Goal: Task Accomplishment & Management: Manage account settings

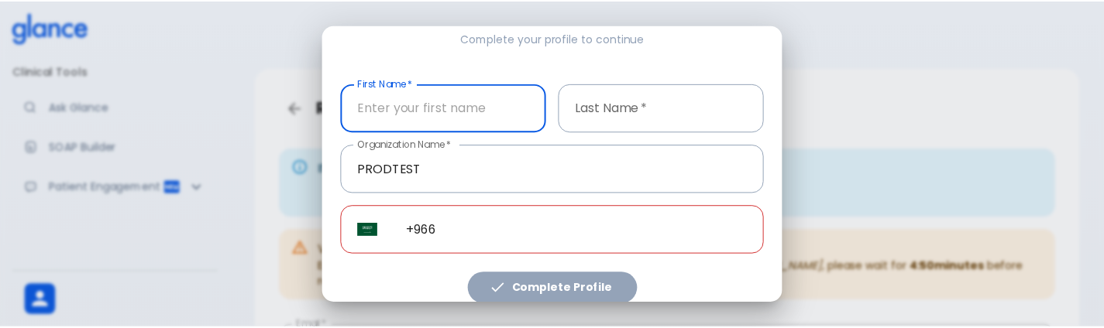
scroll to position [270, 0]
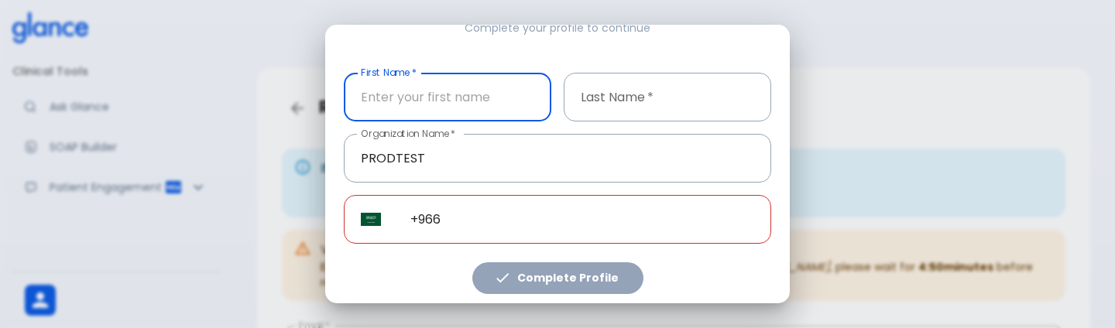
click at [450, 101] on input "First Name   *" at bounding box center [448, 97] width 208 height 49
type input "test"
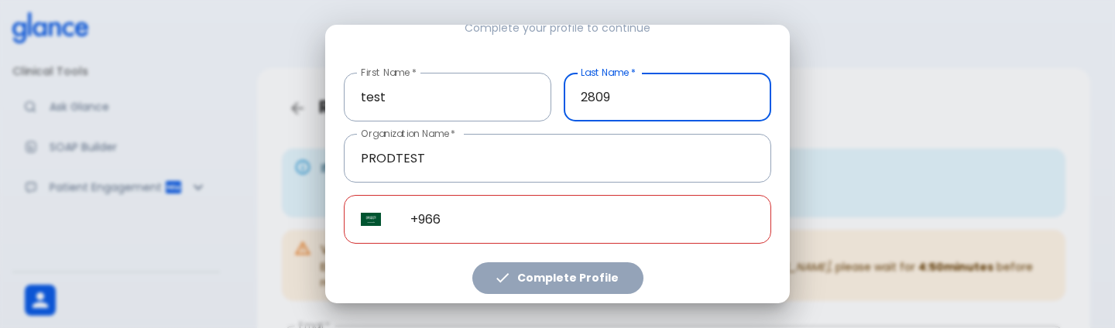
type input "2809"
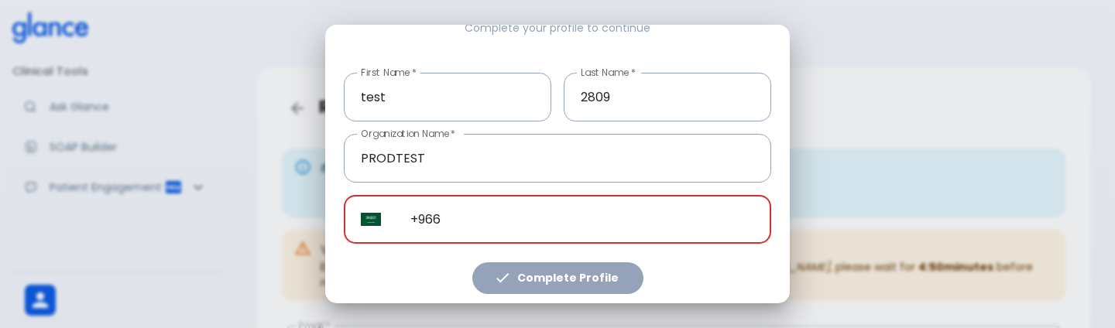
click at [536, 217] on input "+966" at bounding box center [583, 219] width 378 height 49
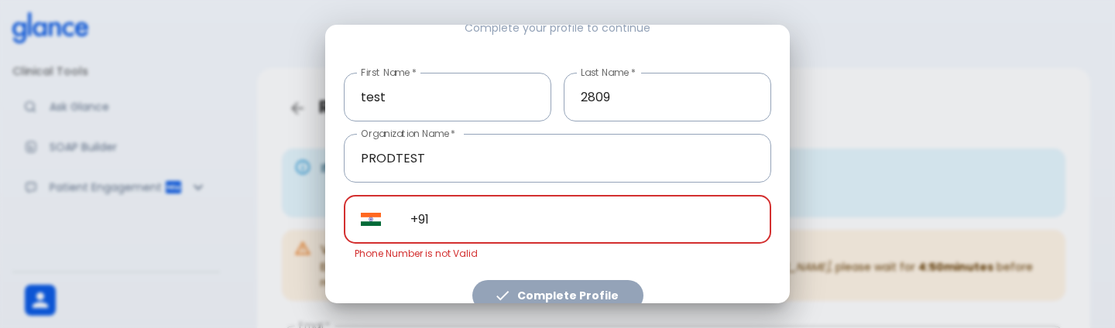
paste input "3197010254023"
click at [437, 210] on input "[PHONE_NUMBER]" at bounding box center [583, 219] width 378 height 49
type input "+"
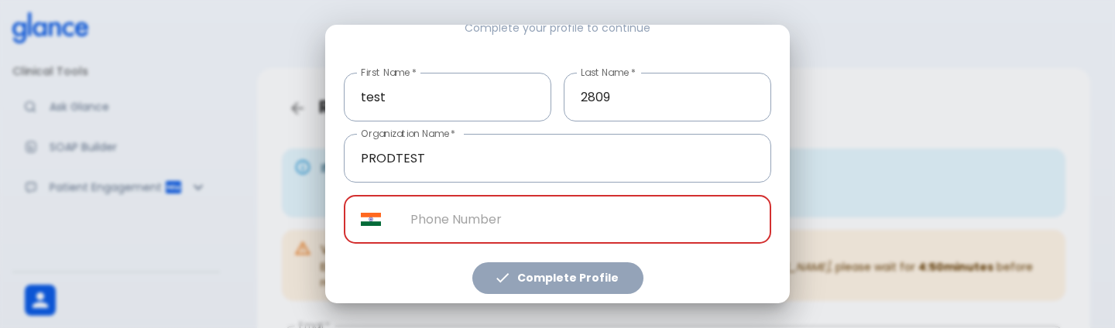
paste input "[PHONE_NUMBER]"
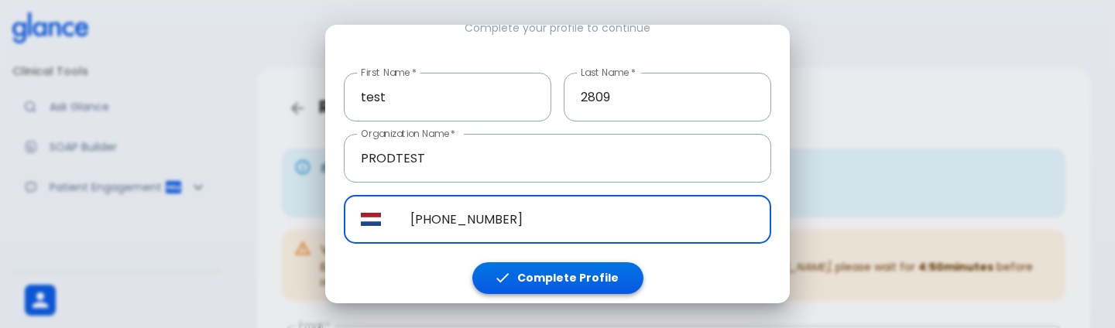
type input "[PHONE_NUMBER]"
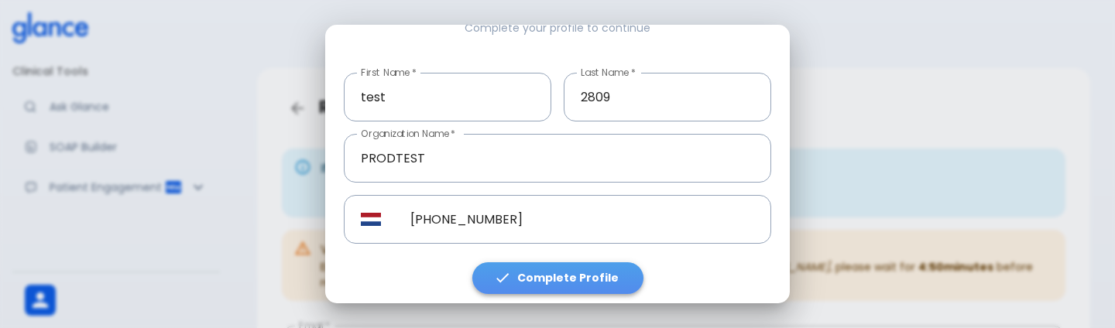
click at [604, 285] on button "Complete Profile" at bounding box center [558, 279] width 171 height 32
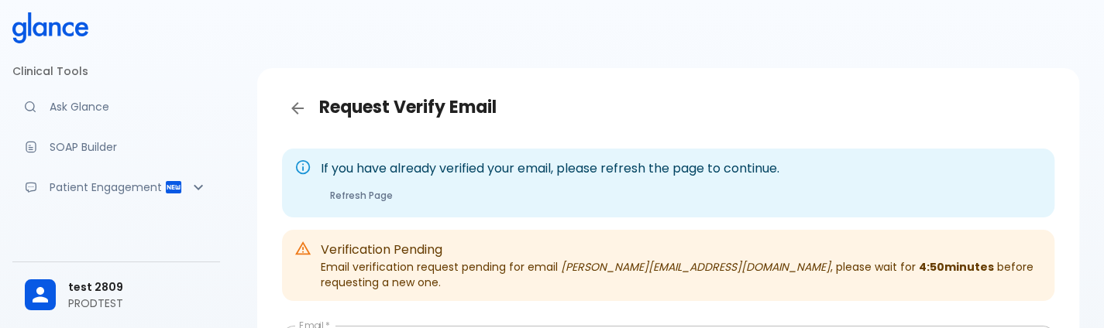
scroll to position [191, 0]
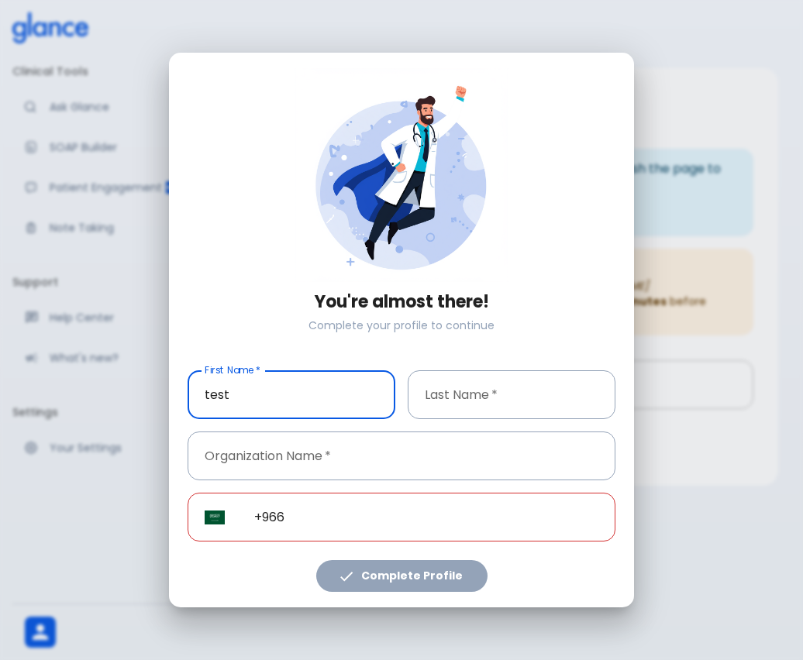
type input "test"
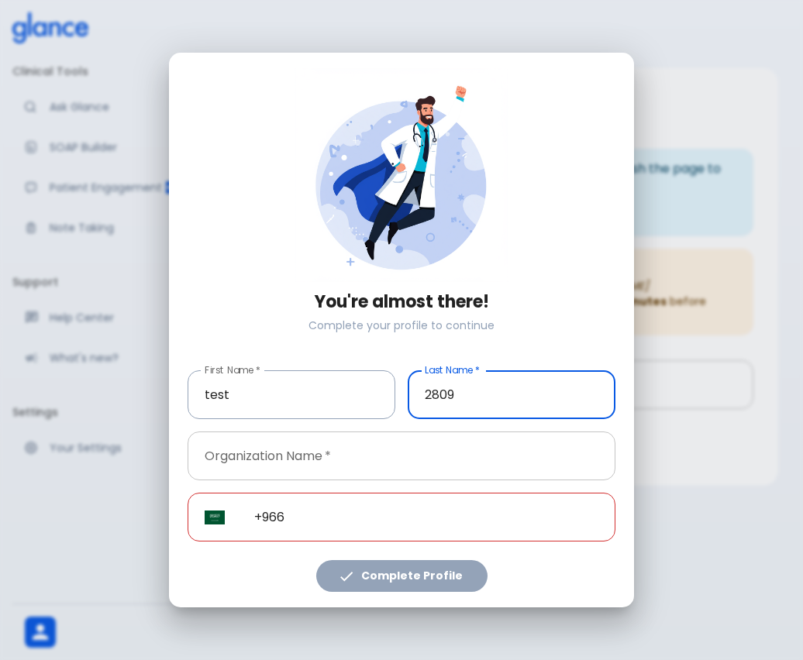
type input "2809"
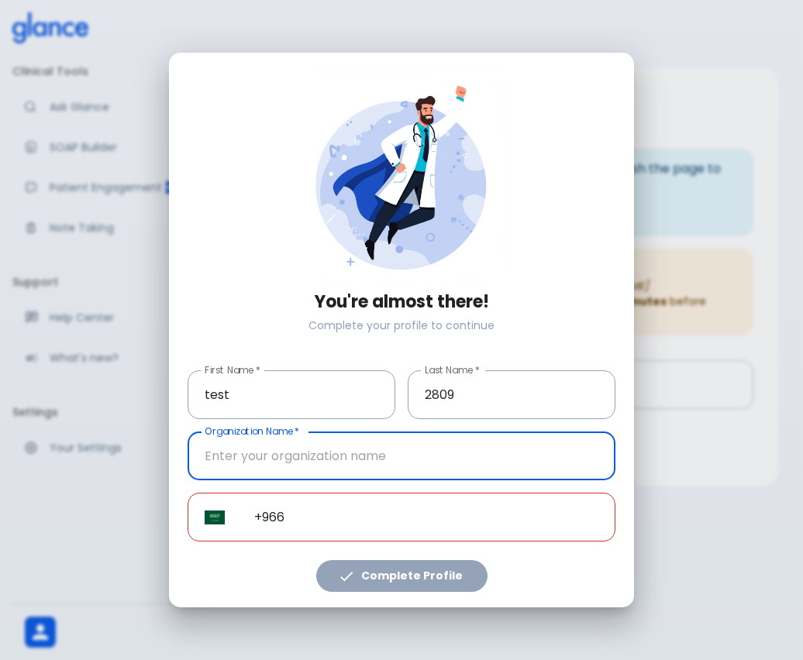
click at [343, 468] on input "Organization Name   *" at bounding box center [401, 455] width 428 height 49
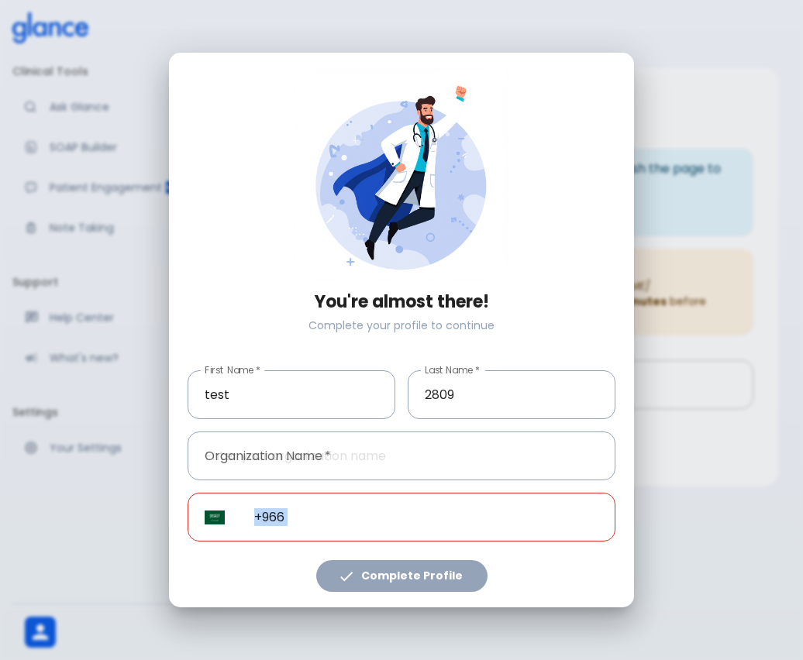
drag, startPoint x: 404, startPoint y: 571, endPoint x: 438, endPoint y: 531, distance: 52.8
click at [438, 531] on div "You're almost there! Complete your profile to continue First Name   * test Firs…" at bounding box center [401, 330] width 428 height 524
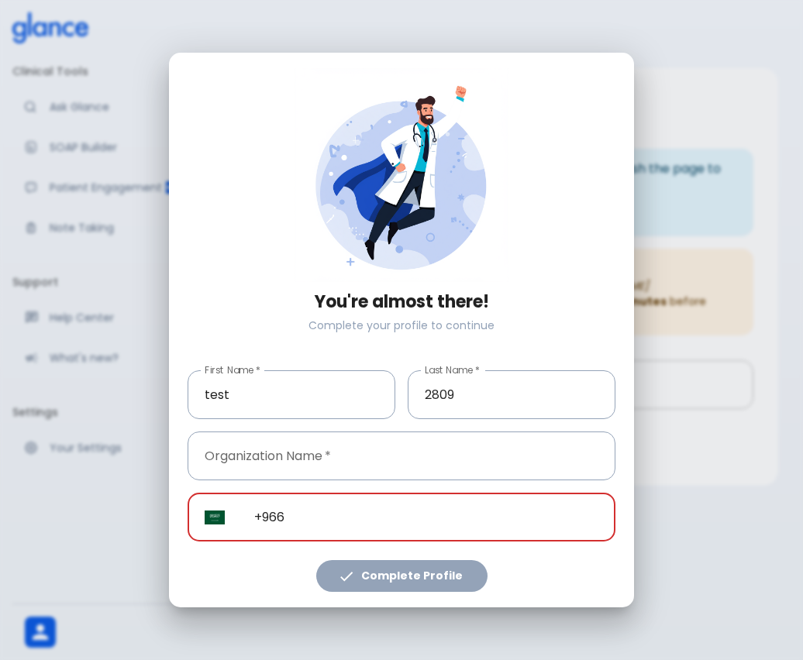
click at [438, 531] on input "+966" at bounding box center [426, 517] width 378 height 49
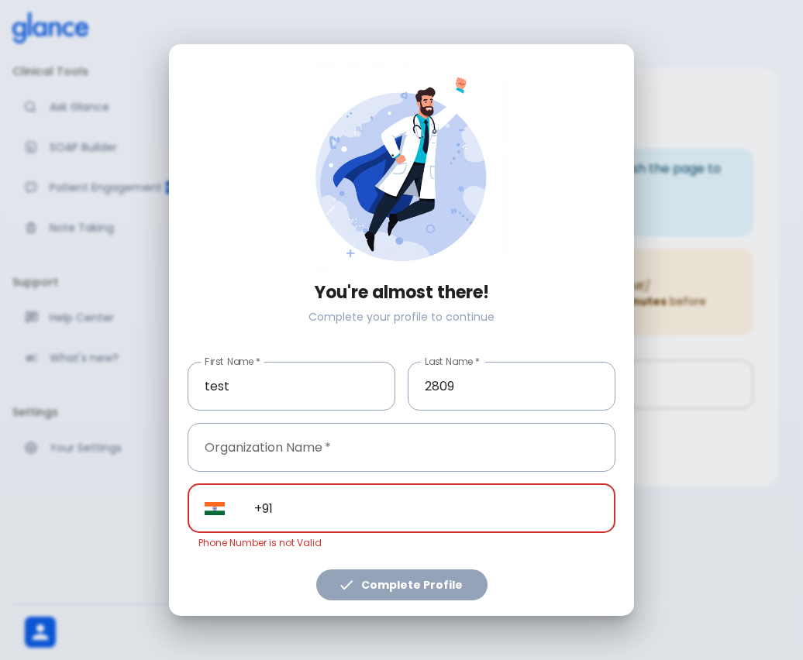
type input "+91"
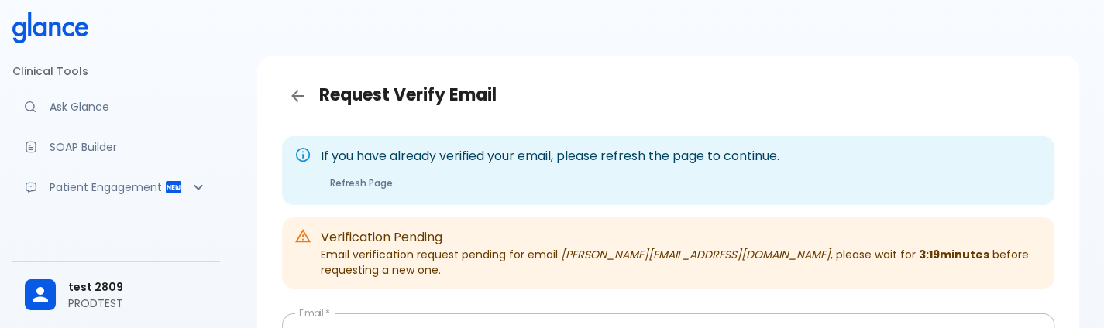
scroll to position [191, 0]
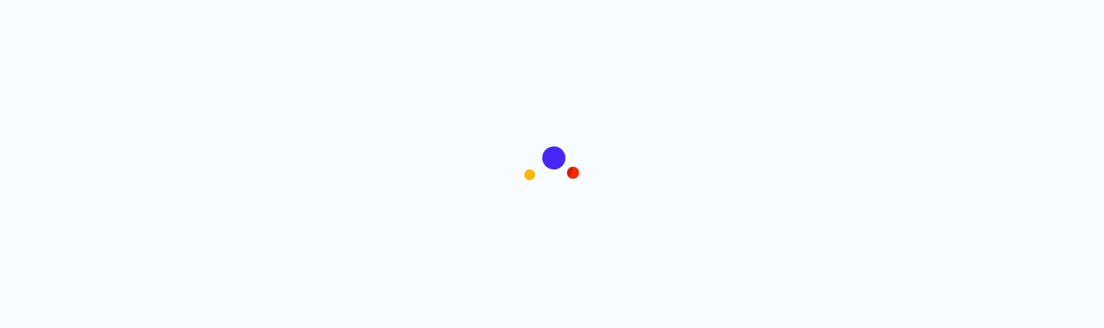
scroll to position [12, 0]
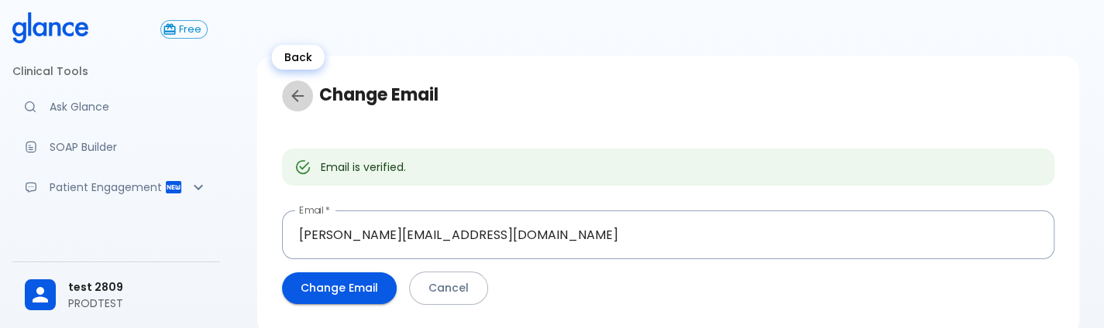
click at [311, 101] on link "Back" at bounding box center [297, 96] width 31 height 31
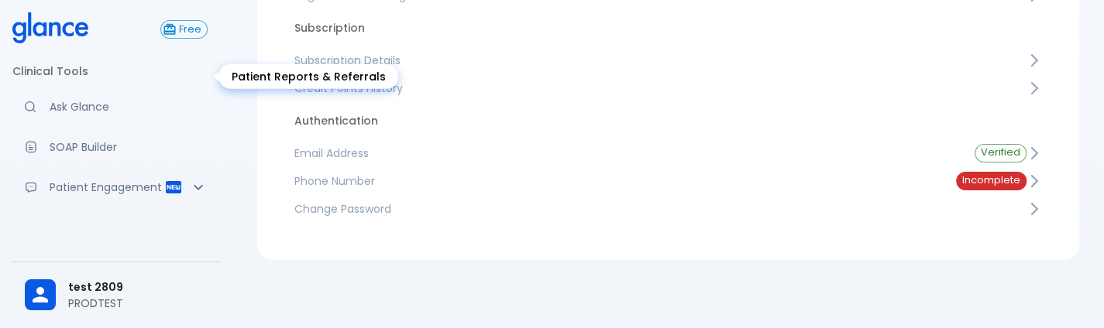
scroll to position [132, 0]
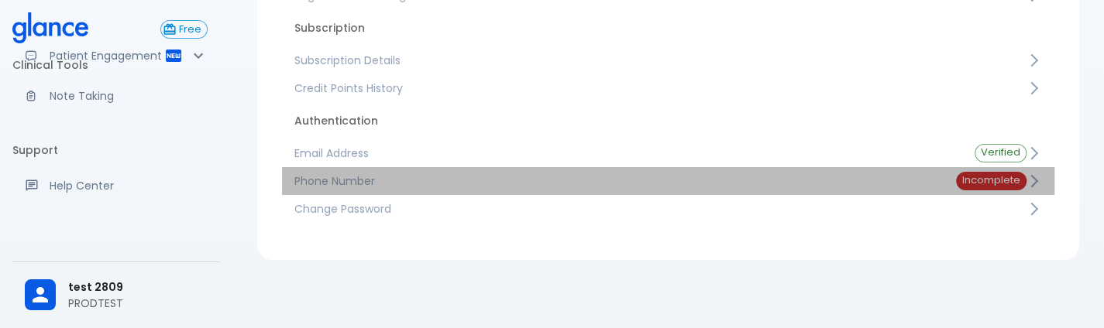
click at [401, 179] on span "Phone Number" at bounding box center [612, 181] width 637 height 15
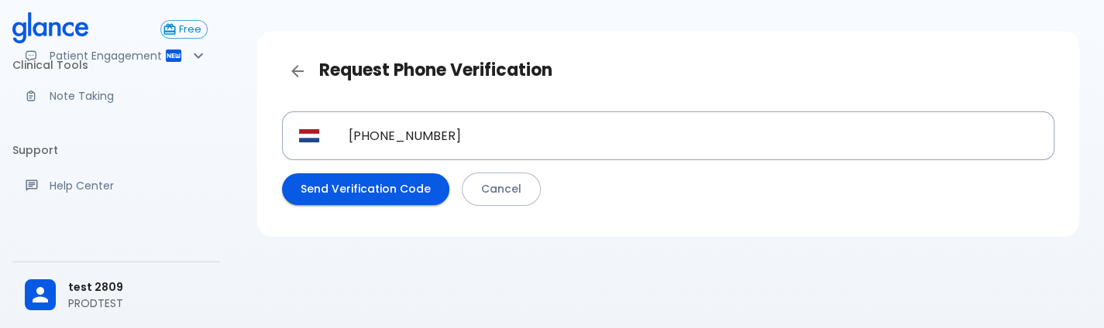
scroll to position [37, 0]
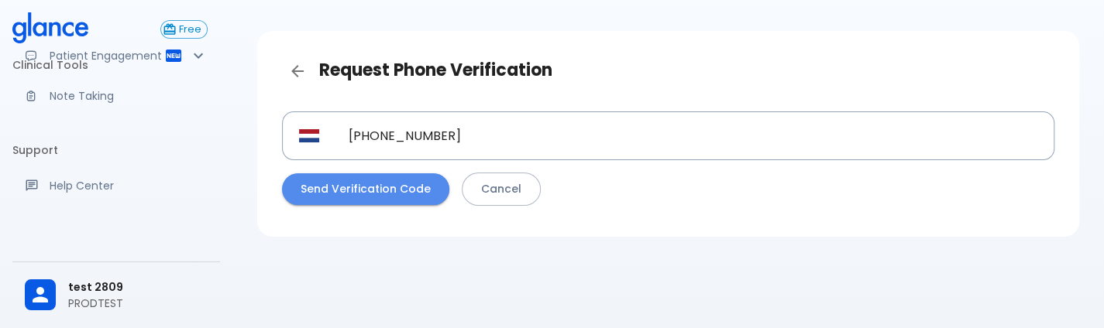
click at [392, 191] on button "Send Verification Code" at bounding box center [365, 190] width 167 height 32
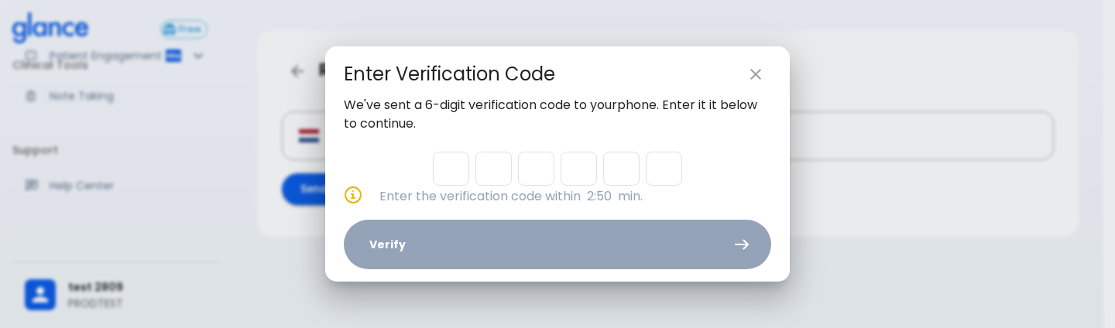
type input "4"
type input "0"
type input "2"
type input "9"
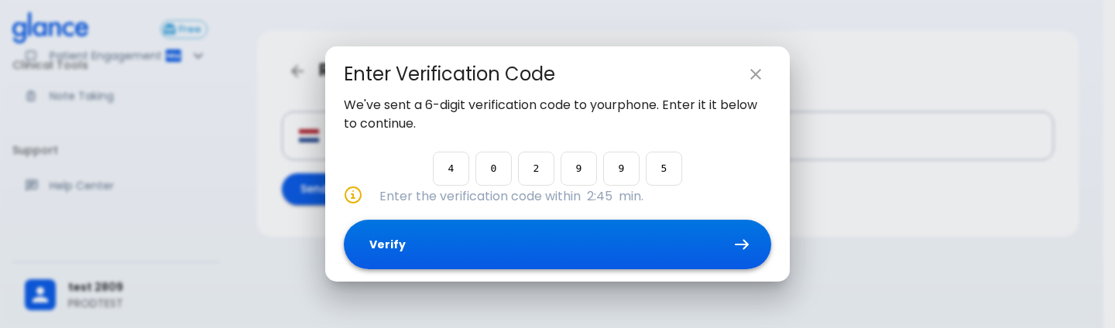
type input "5"
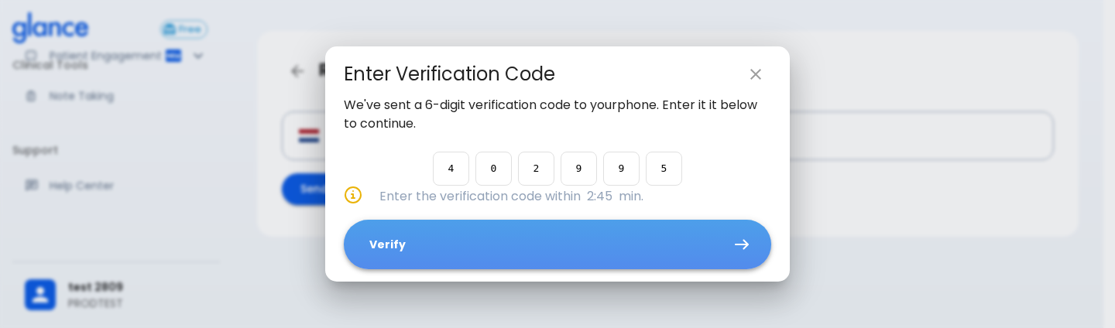
click at [538, 229] on button "Verify" at bounding box center [558, 245] width 428 height 50
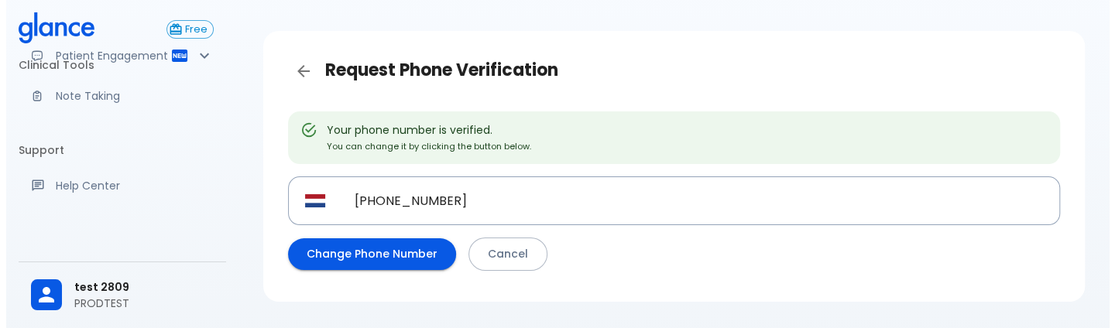
scroll to position [0, 0]
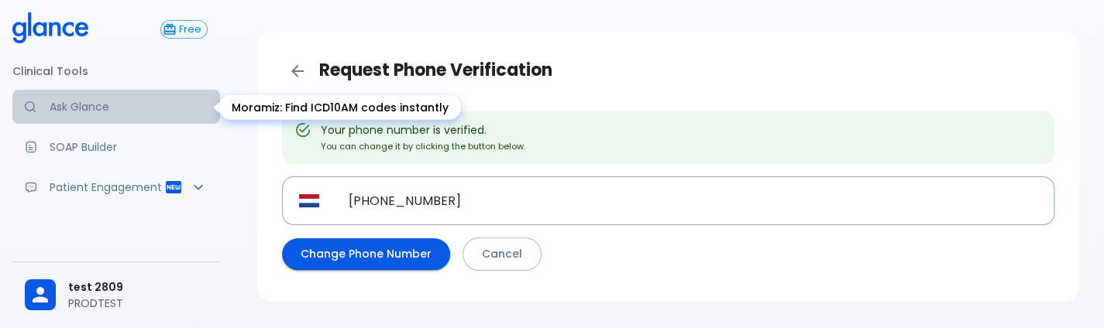
click at [136, 110] on p "Ask Glance" at bounding box center [129, 106] width 158 height 15
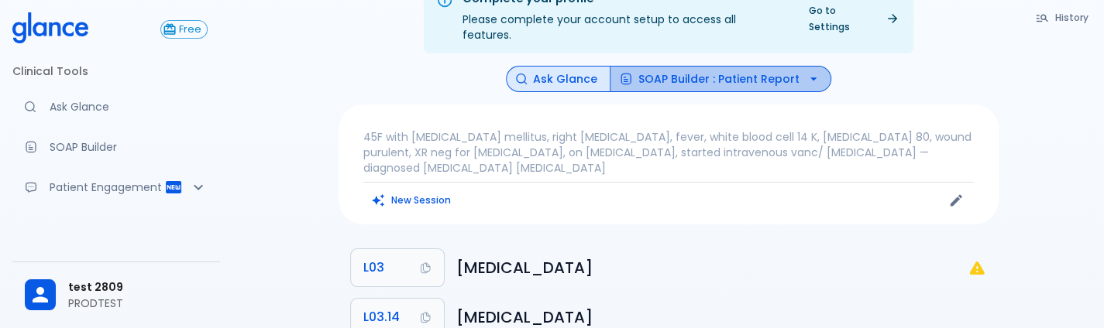
click at [785, 68] on button "SOAP Builder : Patient Report" at bounding box center [721, 79] width 222 height 27
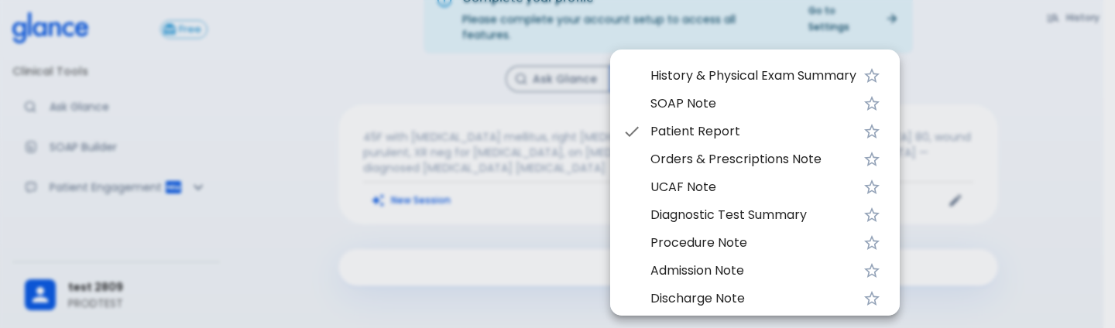
click at [314, 232] on div at bounding box center [557, 164] width 1115 height 328
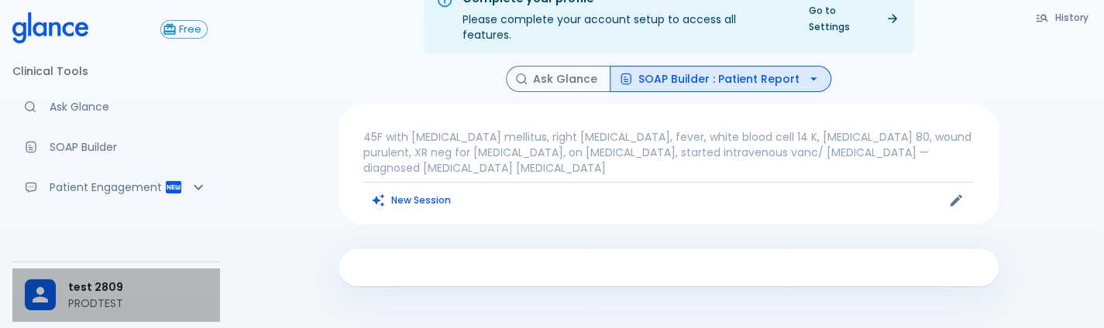
click at [87, 284] on span "test 2809" at bounding box center [137, 288] width 139 height 16
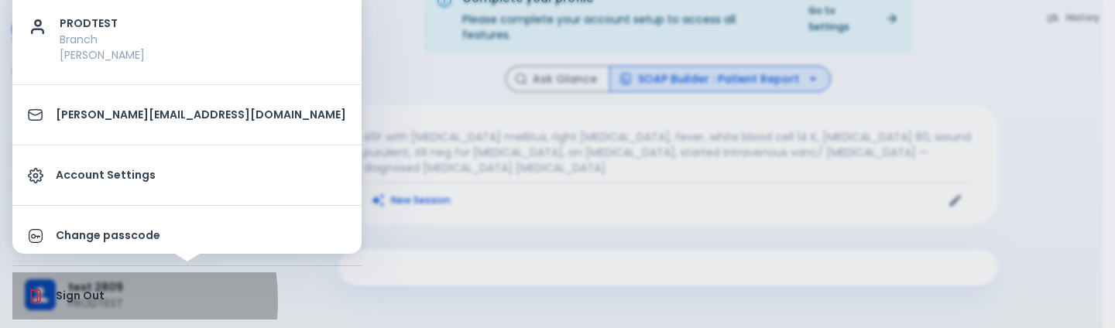
click at [77, 300] on p "Sign Out" at bounding box center [201, 296] width 290 height 16
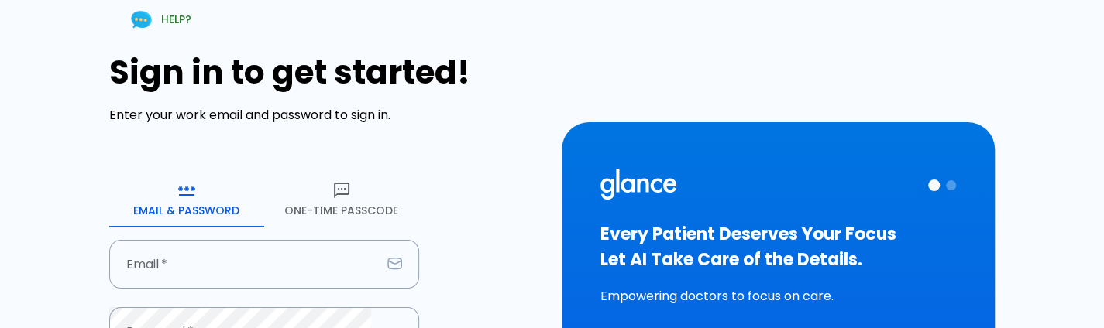
type input "[PERSON_NAME][EMAIL_ADDRESS][DOMAIN_NAME]"
